Goal: Task Accomplishment & Management: Manage account settings

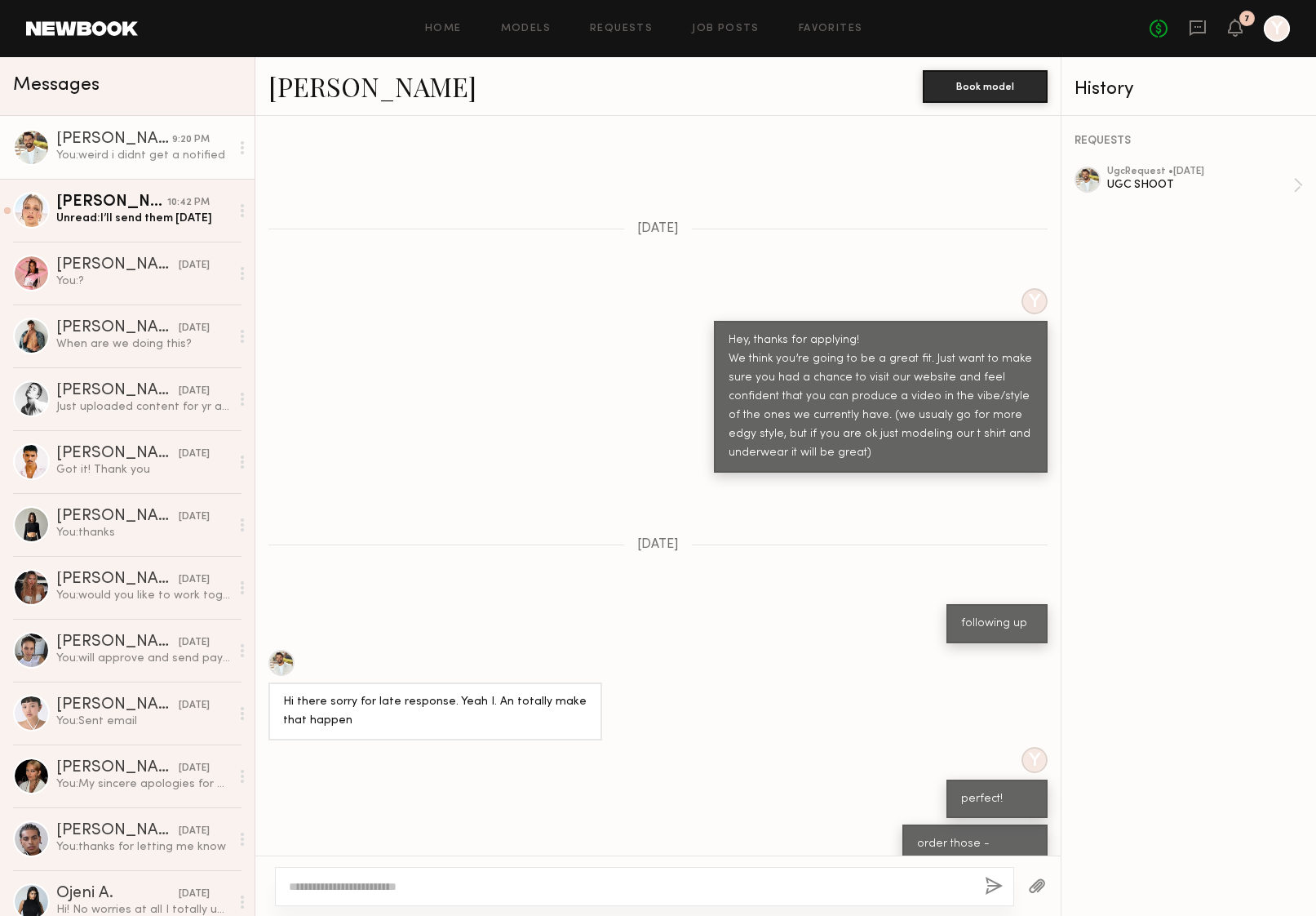
scroll to position [463, 0]
drag, startPoint x: 865, startPoint y: 408, endPoint x: 864, endPoint y: 433, distance: 25.0
click at [864, 433] on div "Hey, thanks for applying! We think you’re going to be a great fit. Just want to…" at bounding box center [881, 396] width 304 height 131
copy div "modeling our t shirt and underwear it will be great)"
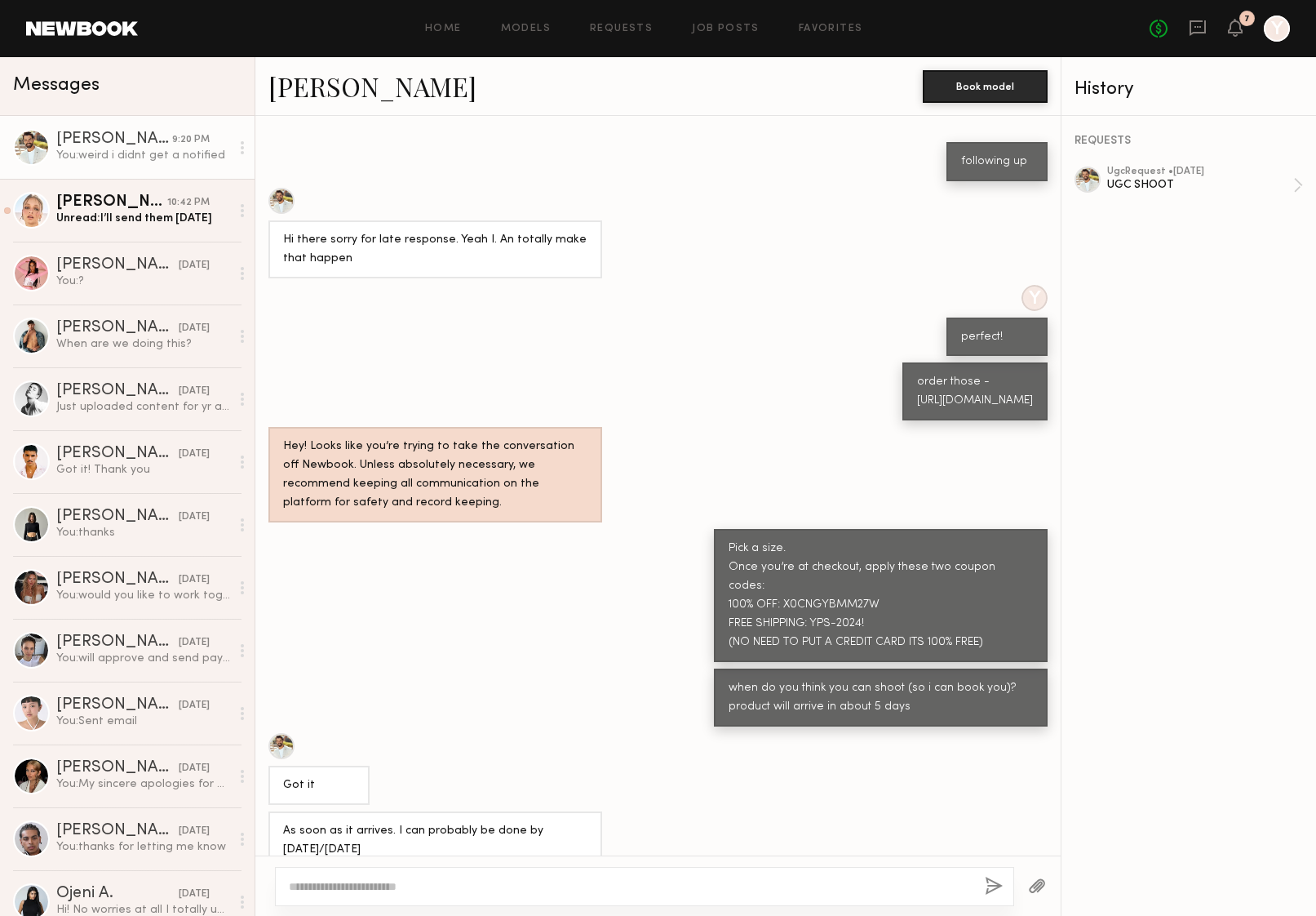
scroll to position [1157, 0]
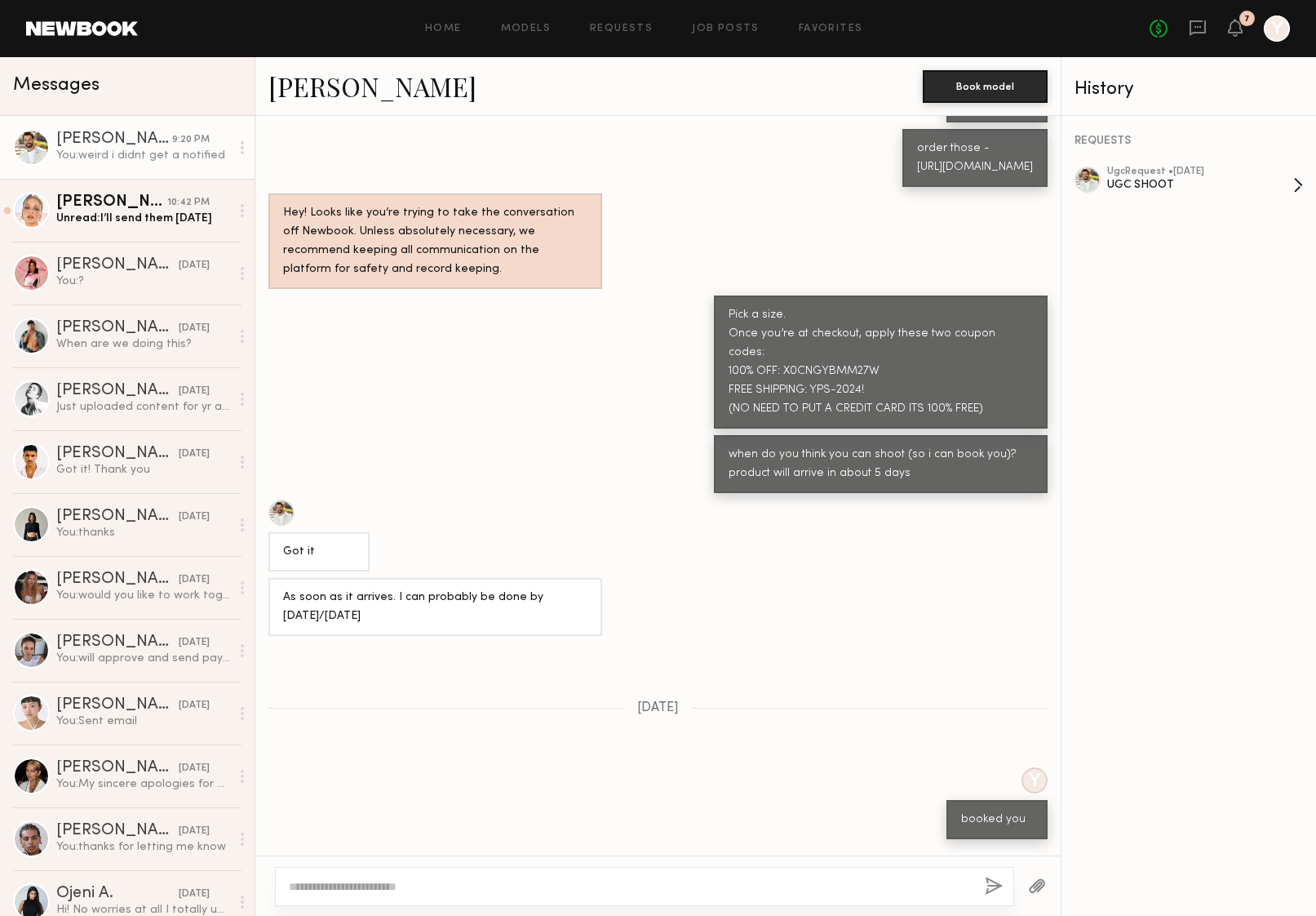
click at [1156, 179] on div "UGC SHOOT" at bounding box center [1201, 184] width 186 height 16
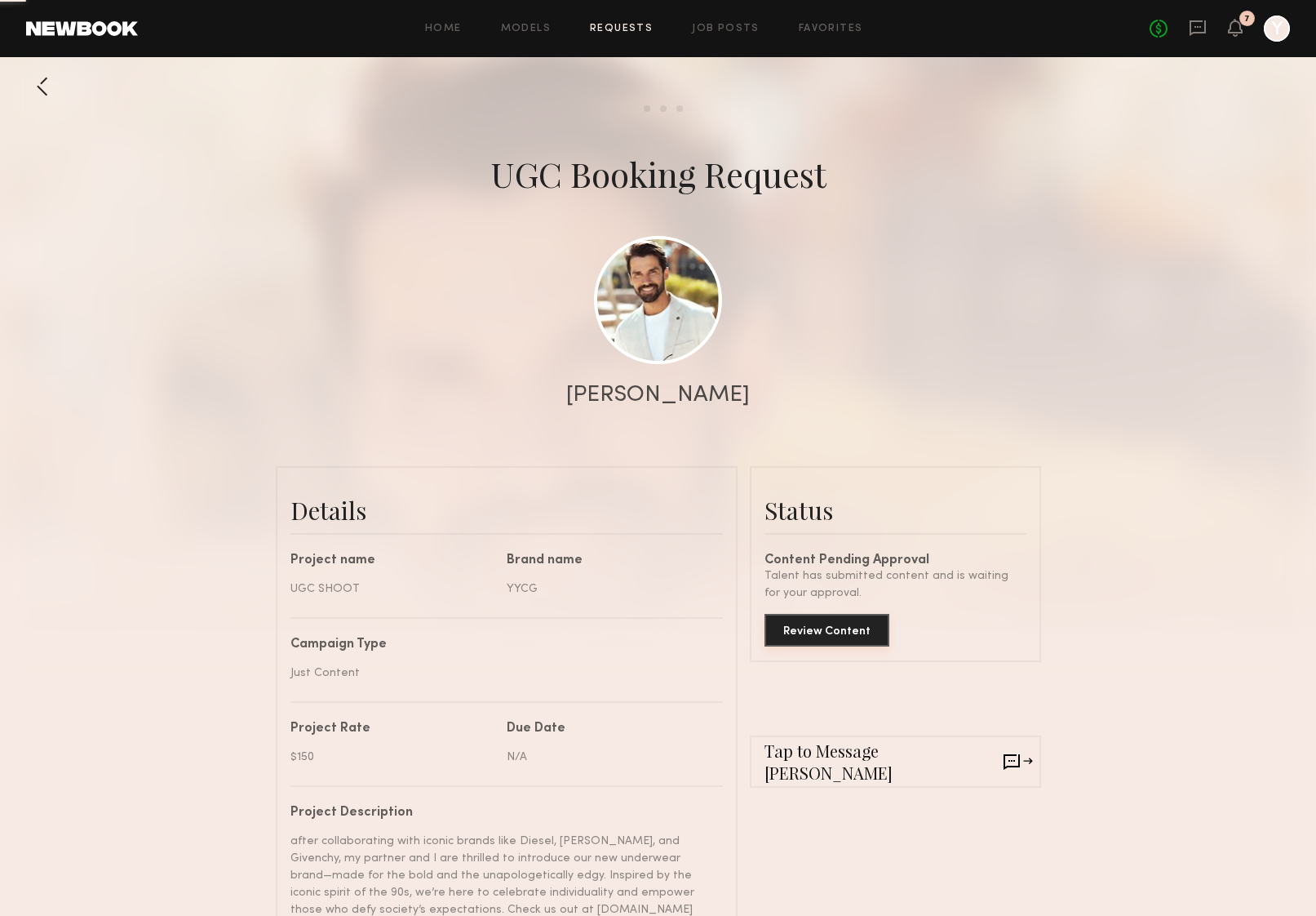
click at [812, 634] on button "Review Content" at bounding box center [826, 629] width 124 height 32
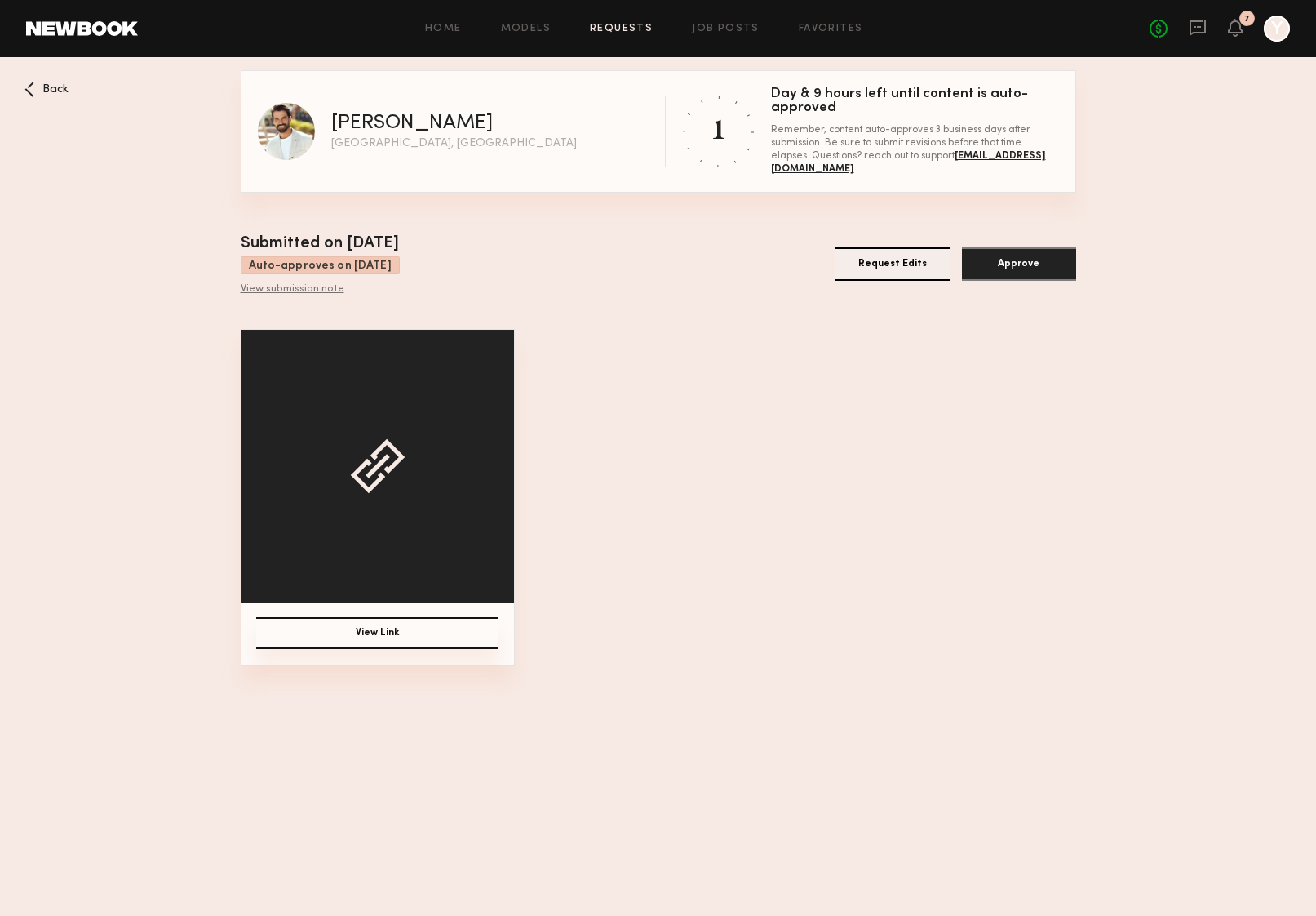
click at [887, 266] on button "Request Edits" at bounding box center [893, 264] width 114 height 33
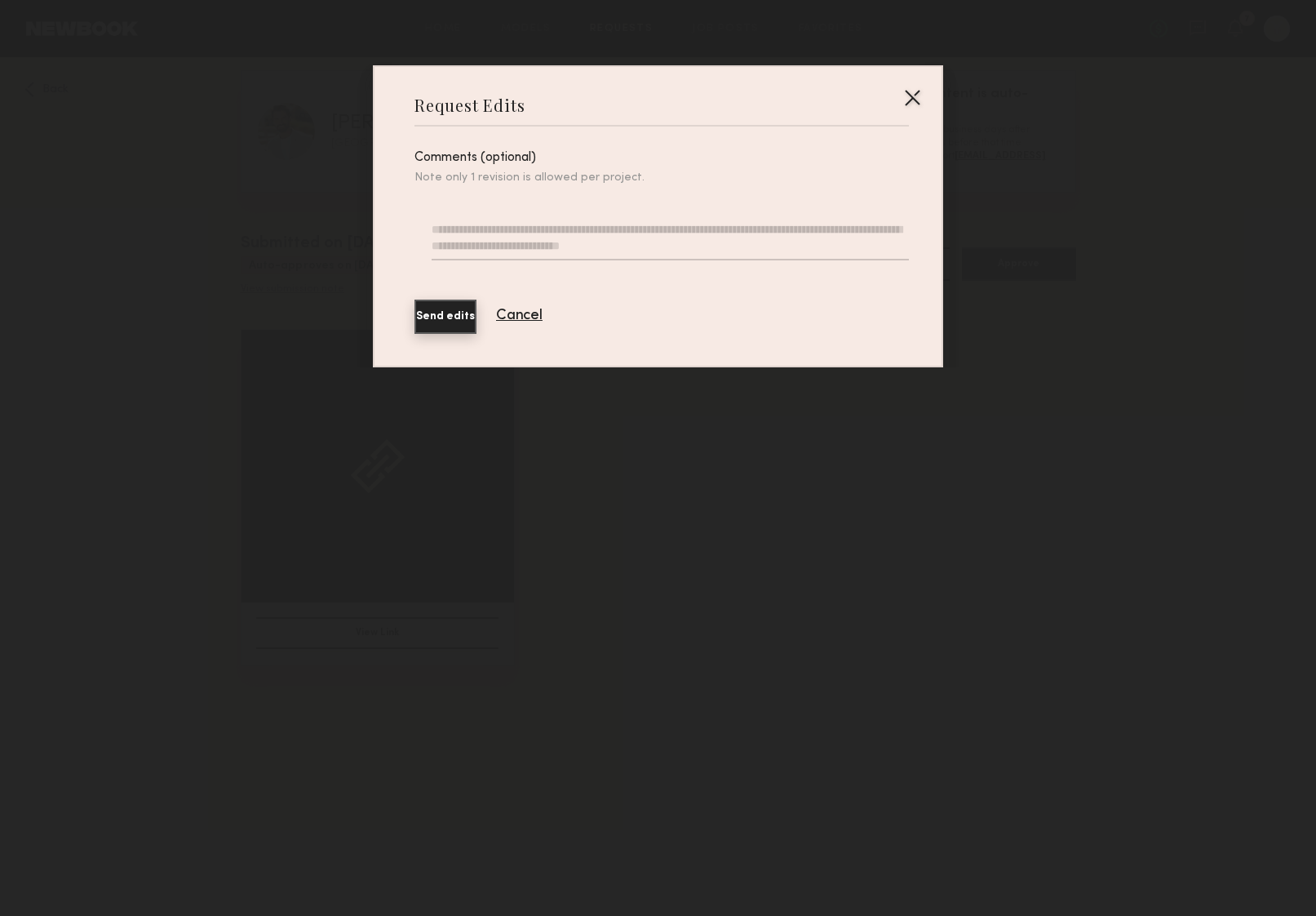
click at [658, 233] on textarea at bounding box center [670, 241] width 478 height 39
click at [913, 99] on div at bounding box center [912, 97] width 26 height 26
